Goal: Task Accomplishment & Management: Manage account settings

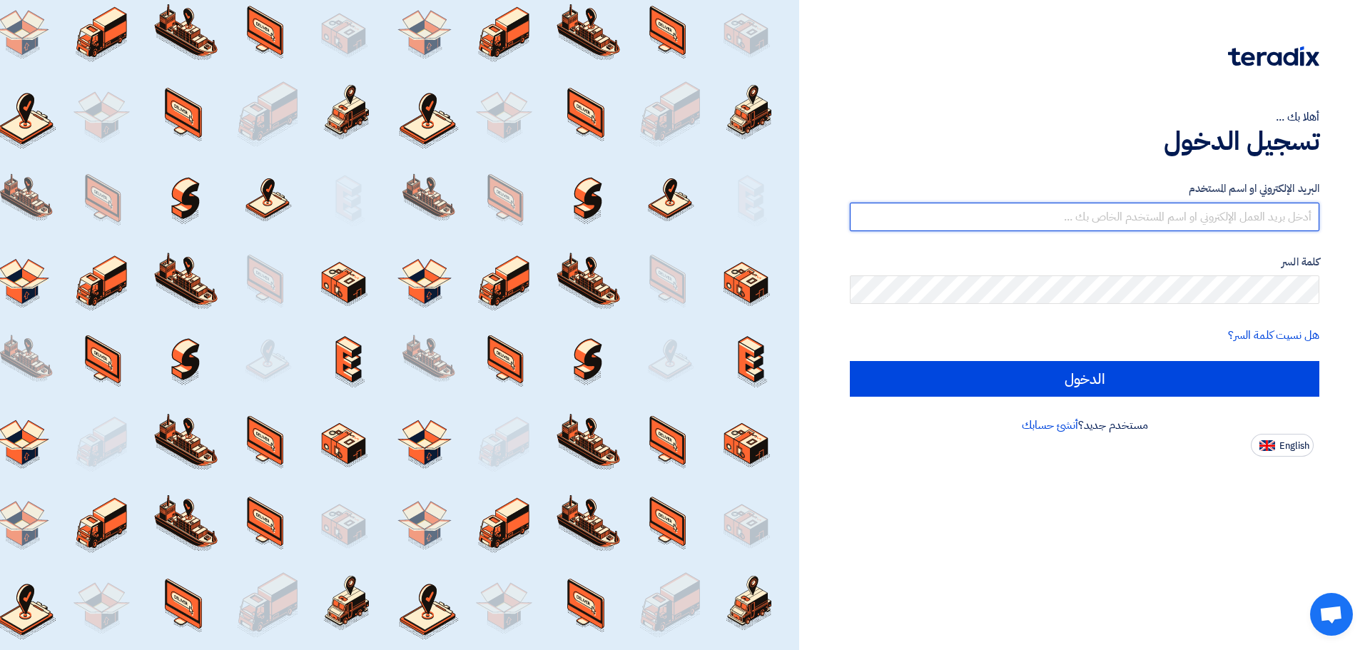
type input "[EMAIL_ADDRESS][DOMAIN_NAME]"
click at [1201, 223] on input "[EMAIL_ADDRESS][DOMAIN_NAME]" at bounding box center [1084, 217] width 469 height 29
